Goal: Information Seeking & Learning: Learn about a topic

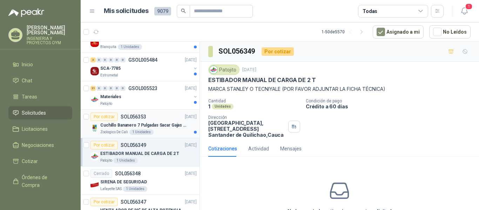
scroll to position [452, 0]
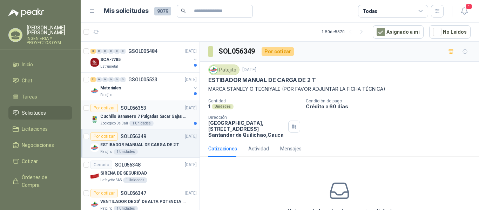
click at [142, 117] on p "Cuchillo Bananero 7 Pulgadas Sacar Gajas O Deshoje O Desman" at bounding box center [143, 116] width 87 height 7
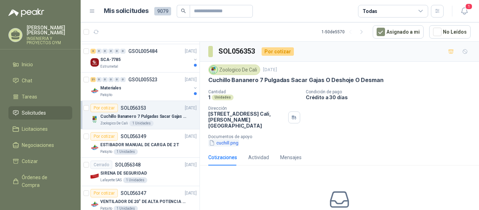
click at [221, 139] on button "cuchill.png" at bounding box center [223, 142] width 31 height 7
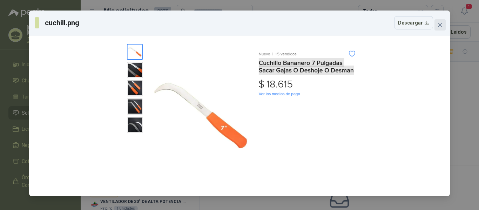
click at [442, 23] on icon "close" at bounding box center [440, 25] width 6 height 6
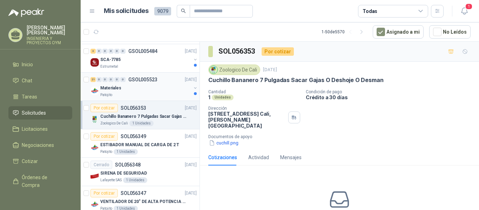
click at [127, 83] on div "21 0 0 0 0 0 GSOL005523 [DATE]" at bounding box center [144, 79] width 108 height 8
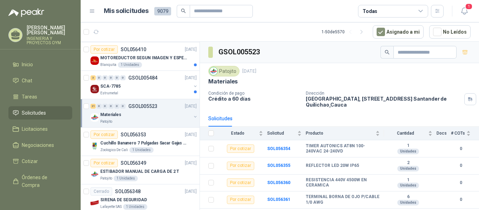
scroll to position [414, 0]
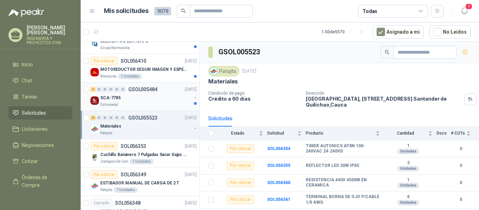
click at [140, 100] on div "SCA-7785" at bounding box center [145, 98] width 91 height 8
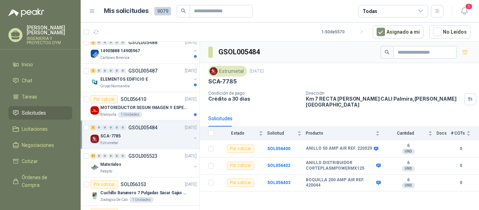
scroll to position [367, 0]
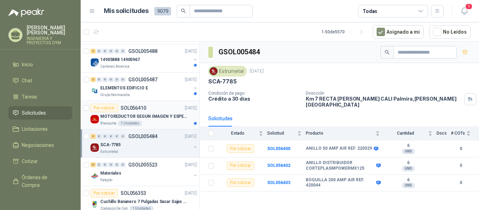
click at [150, 113] on p "MOTOREDUCTOR SEGUN IMAGEN Y ESPECIFICACIONES ADJUNTAS" at bounding box center [143, 116] width 87 height 7
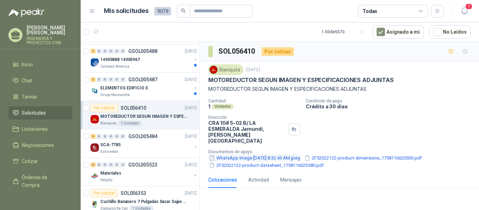
click at [242, 154] on button "WhatsApp Image [DATE] 8.32.43 AM.jpeg" at bounding box center [254, 157] width 93 height 7
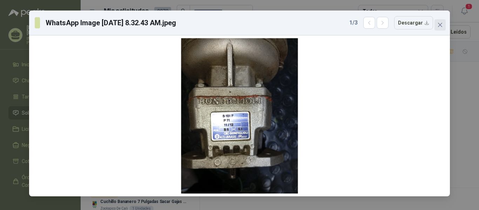
click at [441, 22] on icon "close" at bounding box center [440, 25] width 6 height 6
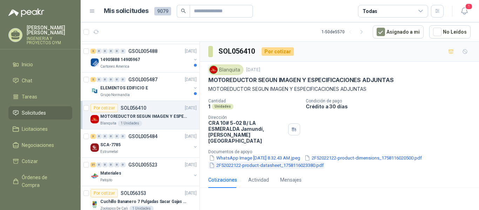
click at [268, 162] on button "2F52022122-product-datasheet_1758116023380.pdf" at bounding box center [266, 165] width 116 height 7
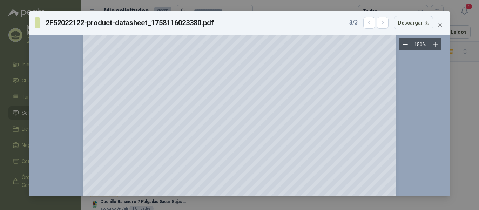
scroll to position [582, 0]
drag, startPoint x: 440, startPoint y: 29, endPoint x: 411, endPoint y: 36, distance: 29.4
click at [411, 36] on div "2F52022122-product-datasheet_1758116023380.pdf 3 / 3 Descargar 150 %" at bounding box center [239, 104] width 421 height 186
click at [441, 23] on icon "close" at bounding box center [440, 25] width 6 height 6
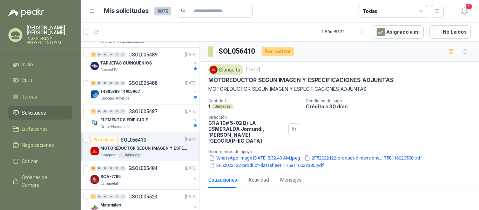
scroll to position [320, 0]
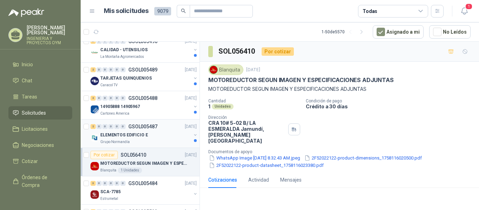
click at [154, 131] on div "ELEMENTOS EDIFICIO E" at bounding box center [145, 135] width 91 height 8
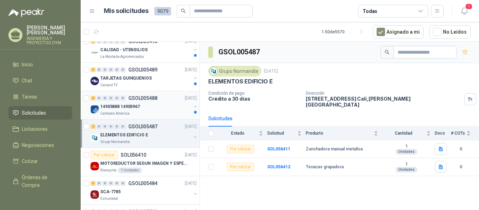
click at [156, 109] on div "14905888 14905967" at bounding box center [145, 106] width 91 height 8
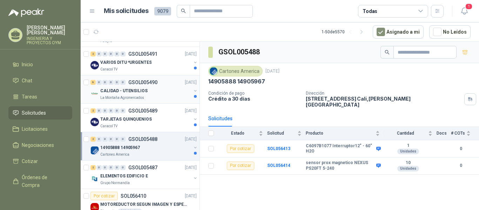
scroll to position [273, 0]
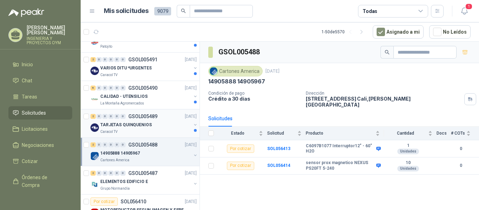
click at [152, 135] on div "2 0 0 0 0 0 GSOL005489 [DATE] TARJETAS QUINQUENIOS Caracol TV" at bounding box center [140, 123] width 119 height 28
click at [144, 122] on p "TARJETAS QUINQUENIOS" at bounding box center [126, 125] width 52 height 7
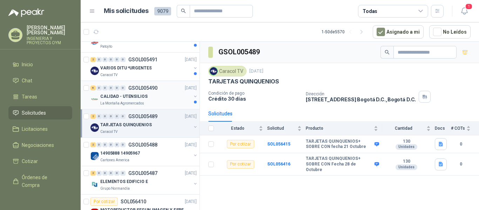
click at [148, 105] on div "La Montaña Agromercados" at bounding box center [145, 104] width 91 height 6
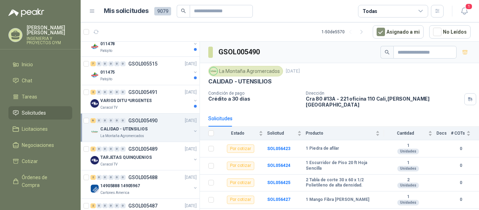
scroll to position [232, 0]
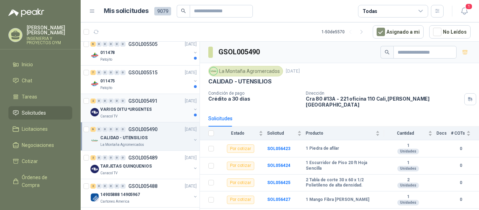
click at [157, 108] on div "VARIOS DITU *URGENTES" at bounding box center [145, 109] width 91 height 8
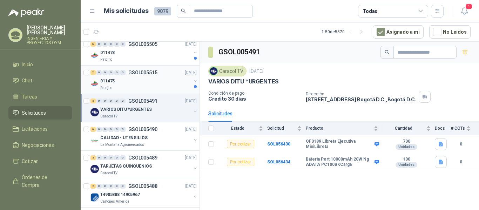
click at [122, 79] on div "011475" at bounding box center [145, 81] width 91 height 8
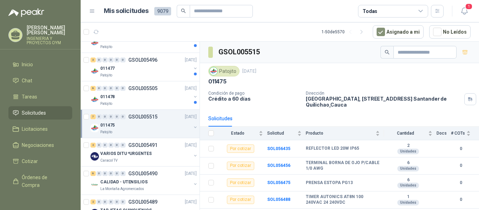
scroll to position [179, 0]
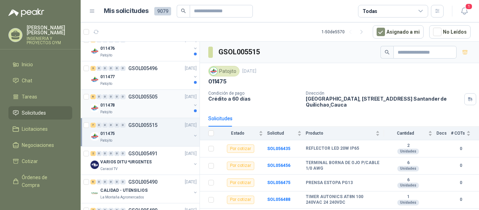
click at [155, 105] on div "011478" at bounding box center [145, 105] width 91 height 8
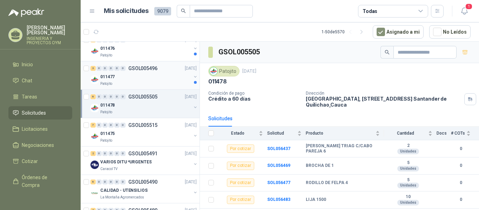
click at [152, 78] on div "011477" at bounding box center [145, 77] width 91 height 8
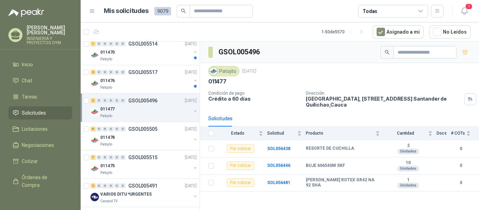
scroll to position [138, 0]
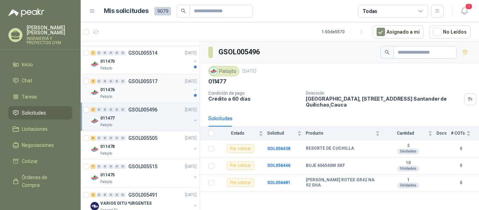
click at [152, 83] on p "GSOL005517" at bounding box center [142, 81] width 29 height 5
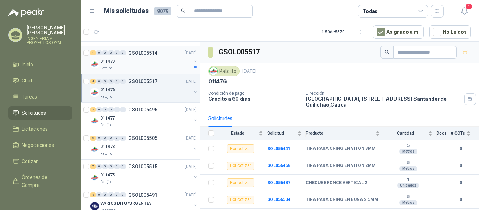
click at [161, 66] on div "Patojito" at bounding box center [145, 69] width 91 height 6
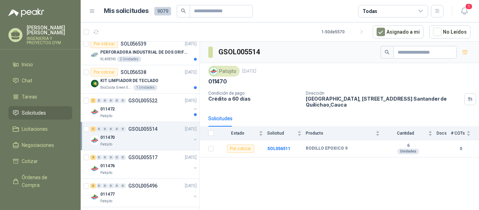
scroll to position [59, 0]
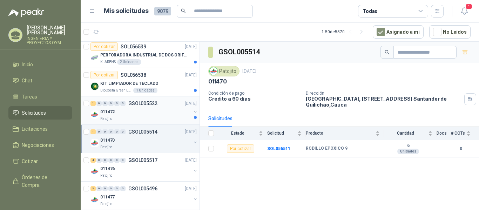
click at [161, 103] on div "1 0 0 0 0 0 GSOL005522 [DATE]" at bounding box center [144, 103] width 108 height 8
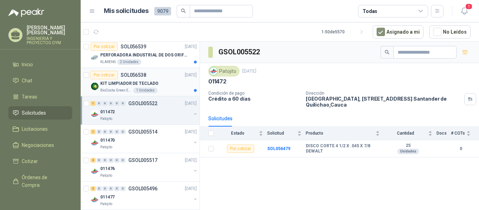
click at [165, 88] on div "BioCosta Green Energy S.A.S 1 Unidades" at bounding box center [148, 91] width 96 height 6
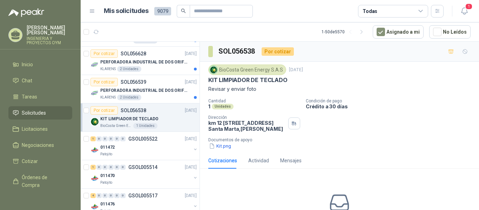
scroll to position [9, 0]
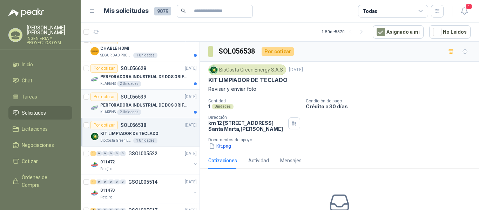
click at [133, 112] on div "2 Unidades" at bounding box center [129, 112] width 24 height 6
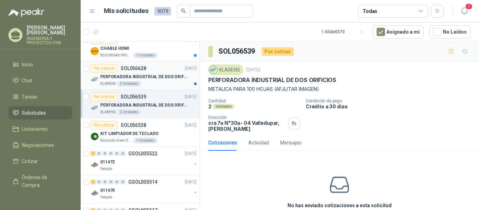
click at [152, 80] on div "PERFORADORA INDUSTRIAL DE DOS ORIFICIOS" at bounding box center [148, 77] width 96 height 8
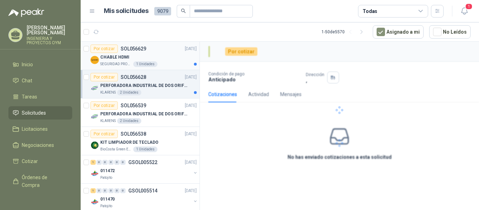
click at [147, 66] on div "1 Unidades" at bounding box center [145, 64] width 24 height 6
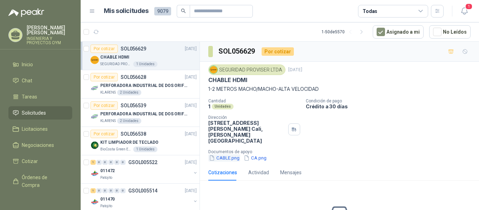
click at [230, 154] on button "CABLE.png" at bounding box center [224, 157] width 32 height 7
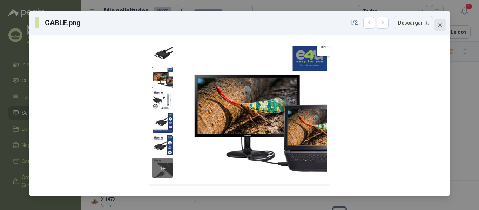
click at [438, 25] on icon "close" at bounding box center [440, 25] width 6 height 6
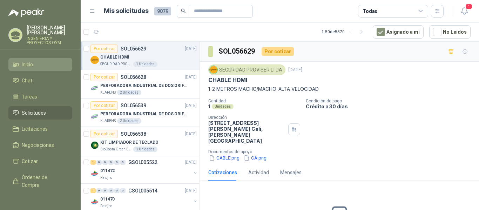
click at [23, 60] on link "Inicio" at bounding box center [40, 64] width 64 height 13
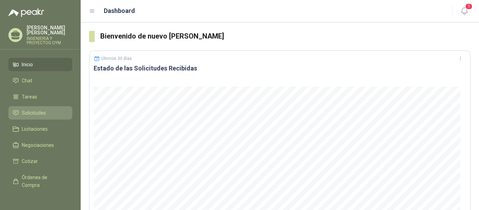
click at [32, 115] on span "Solicitudes" at bounding box center [34, 113] width 24 height 8
